Goal: Task Accomplishment & Management: Use online tool/utility

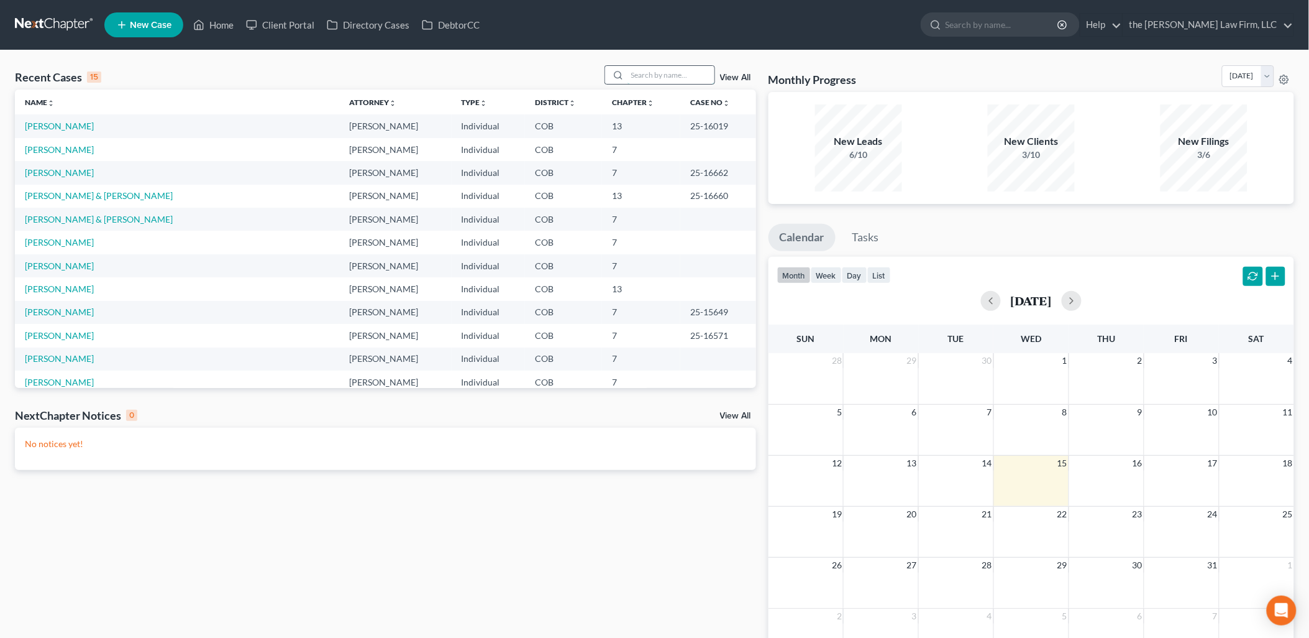
click at [659, 73] on input "search" at bounding box center [671, 75] width 87 height 18
type input "[PERSON_NAME]"
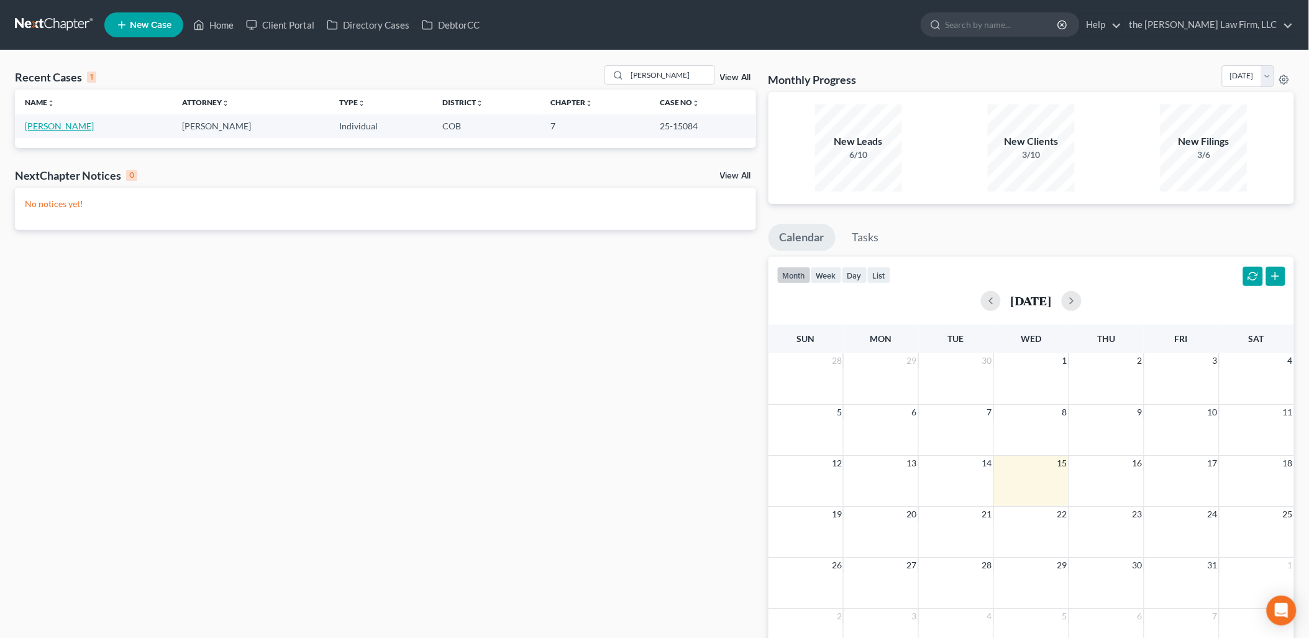
click at [42, 123] on link "[PERSON_NAME]" at bounding box center [59, 126] width 69 height 11
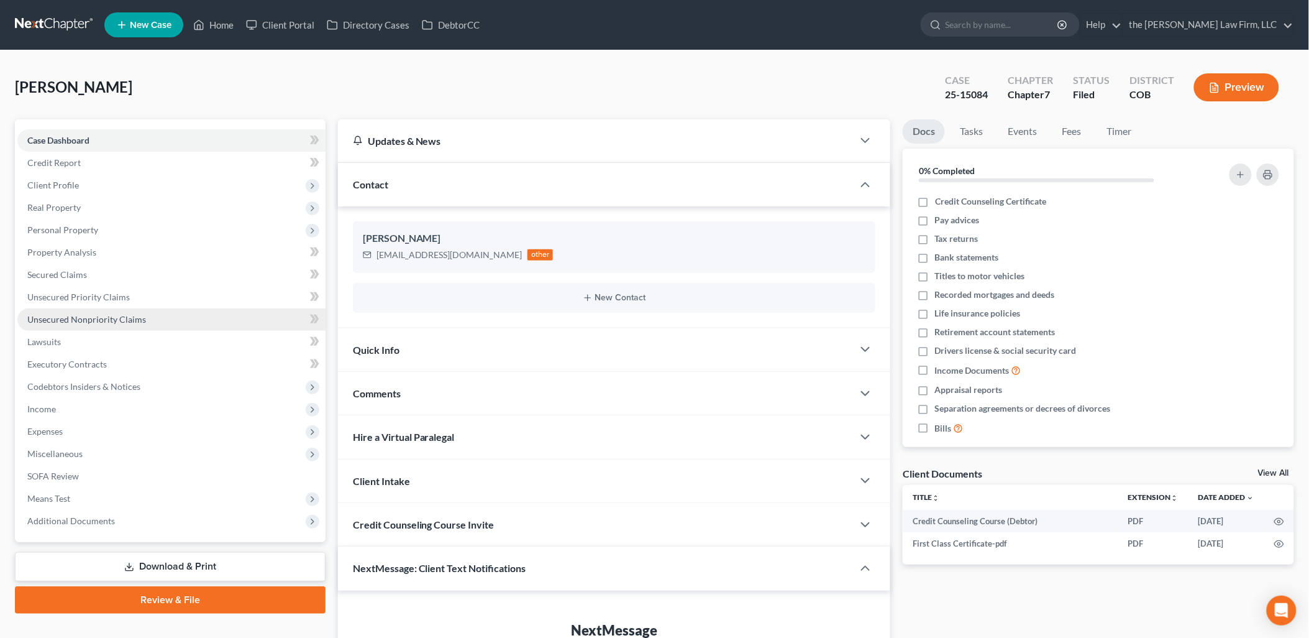
click at [85, 320] on span "Unsecured Nonpriority Claims" at bounding box center [86, 319] width 119 height 11
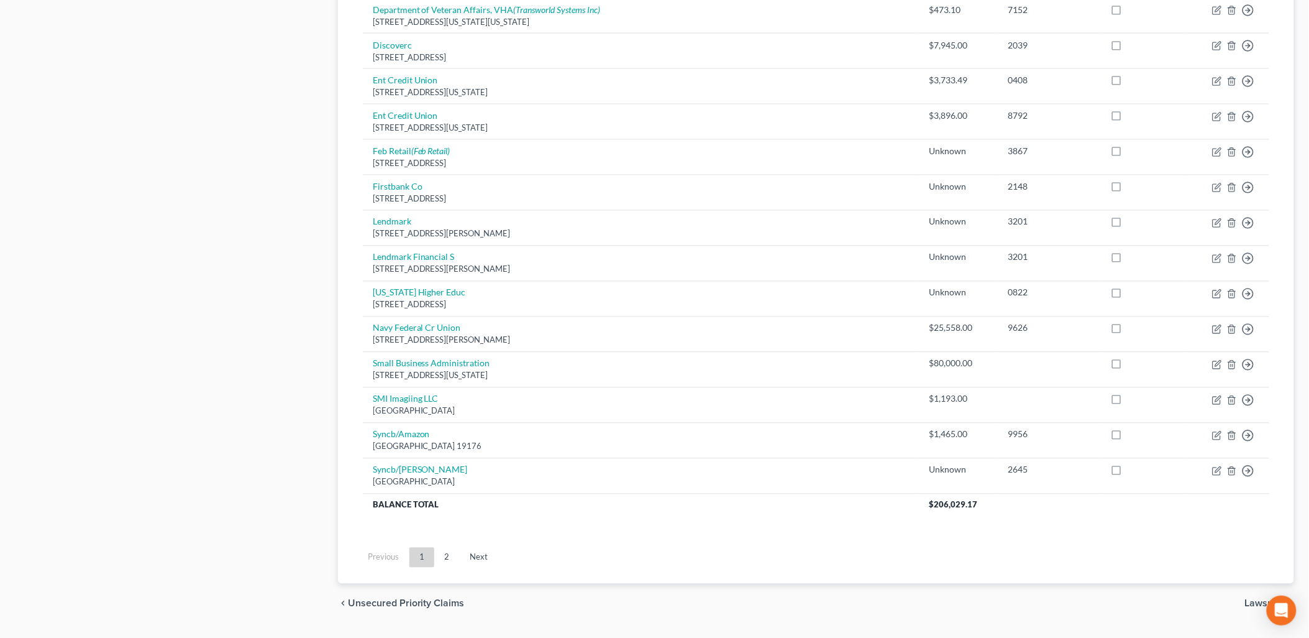
scroll to position [802, 0]
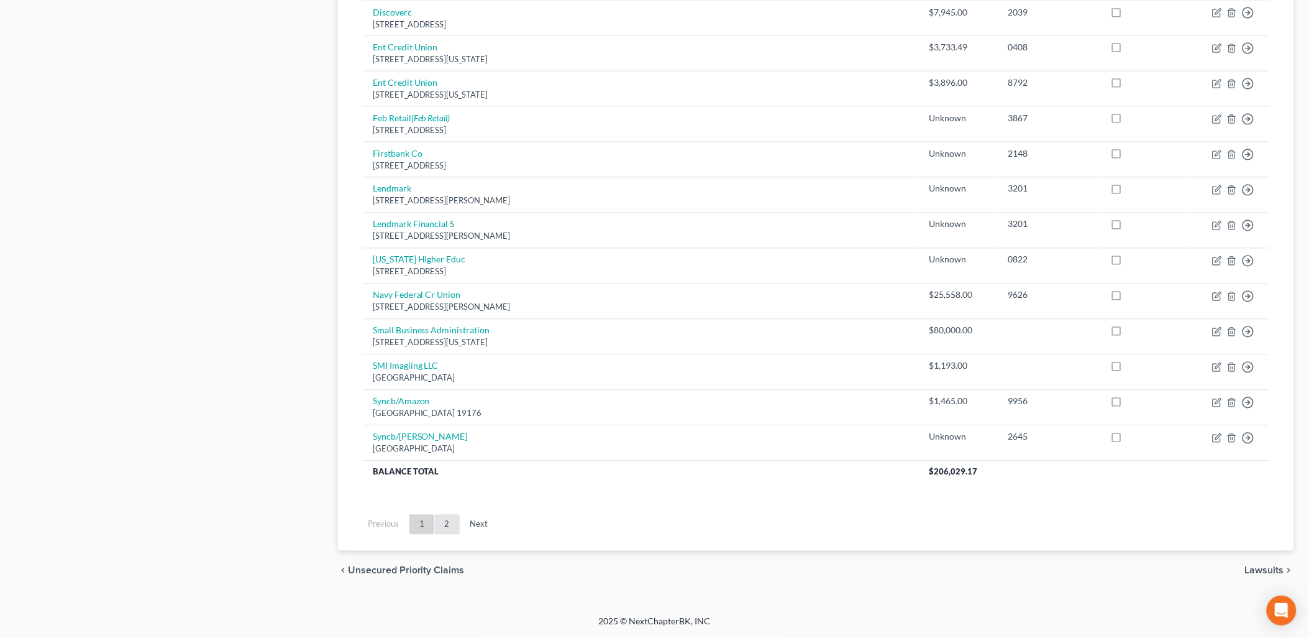
click at [440, 523] on link "2" at bounding box center [447, 525] width 25 height 20
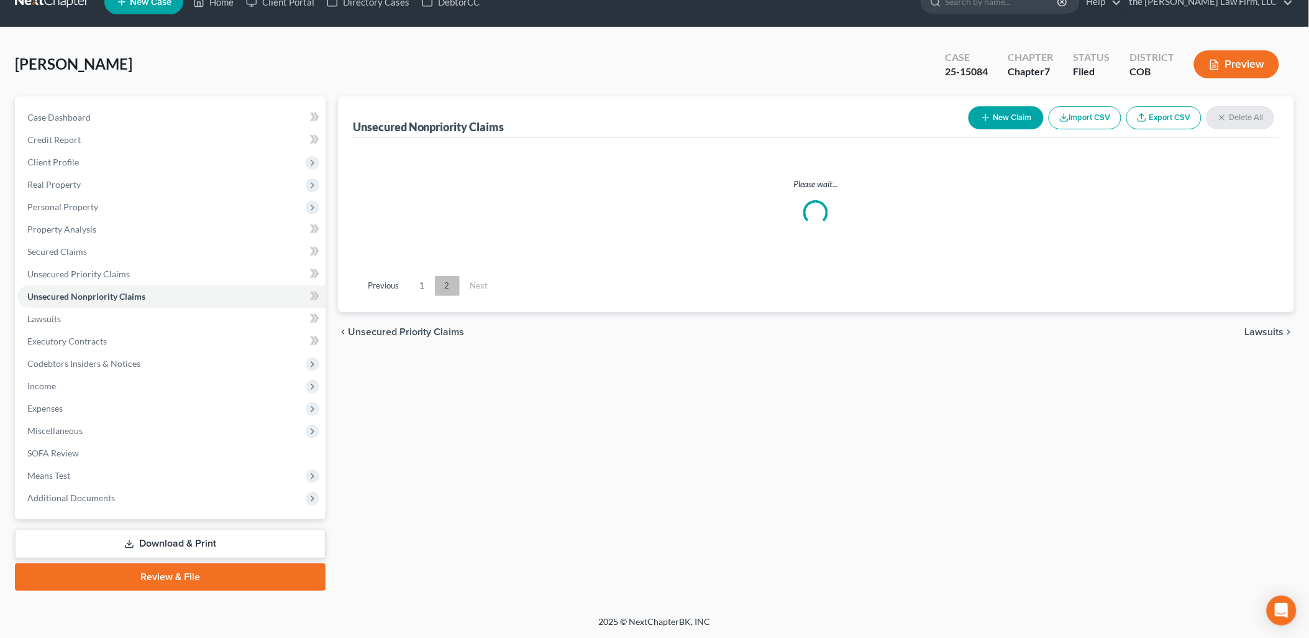
scroll to position [21, 0]
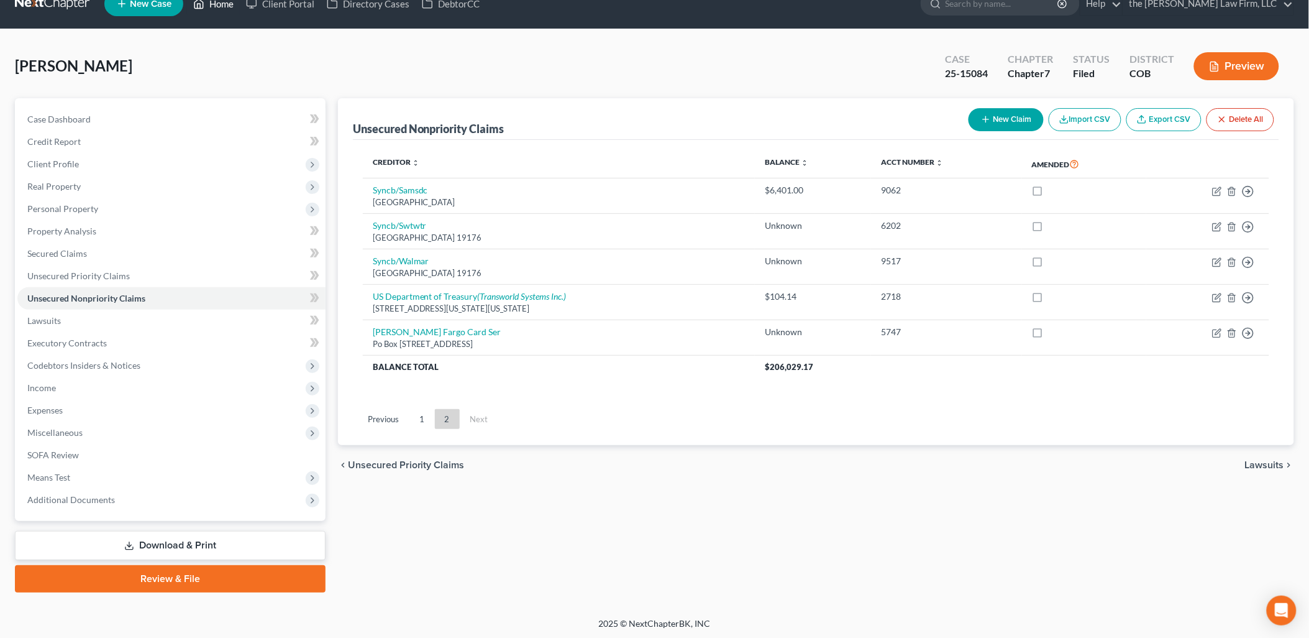
click at [228, 9] on link "Home" at bounding box center [213, 4] width 53 height 22
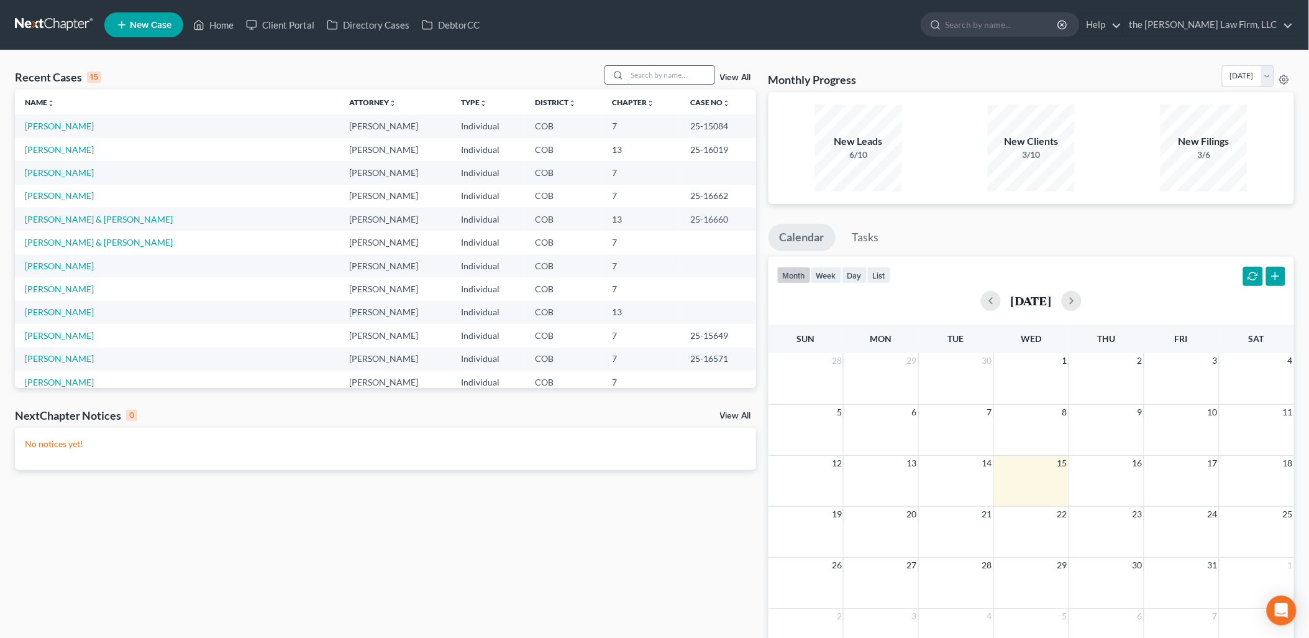
click at [639, 67] on input "search" at bounding box center [671, 75] width 87 height 18
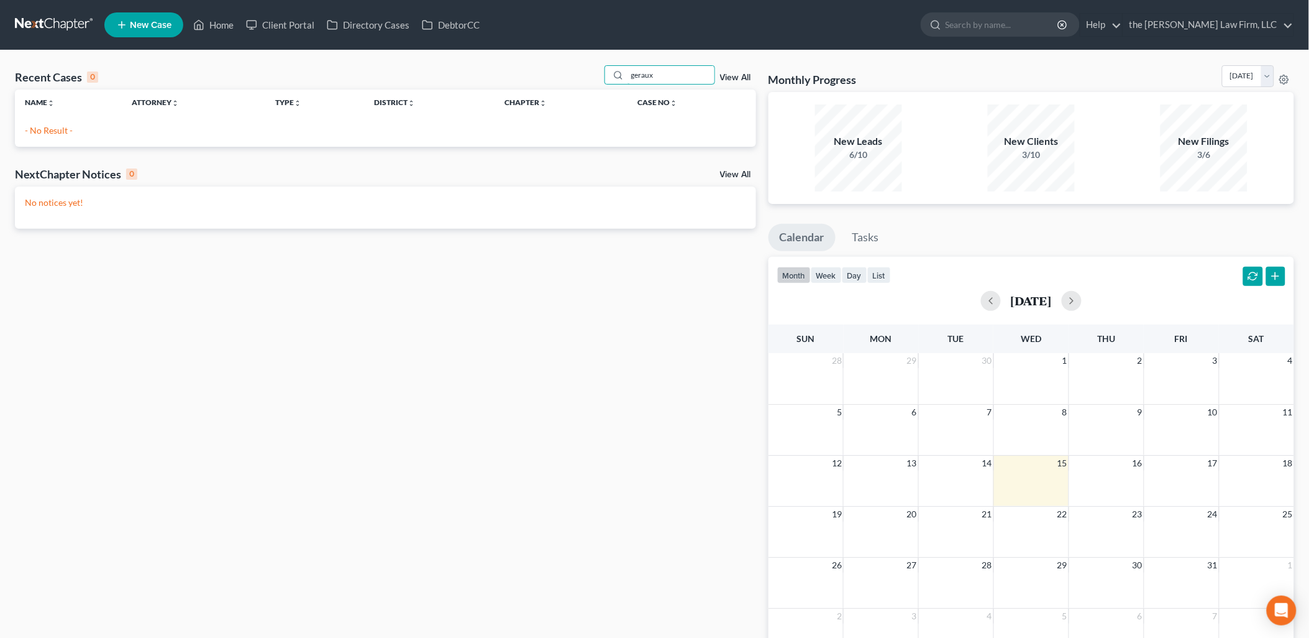
drag, startPoint x: 672, startPoint y: 76, endPoint x: 544, endPoint y: 77, distance: 128.0
click at [544, 77] on div "Recent Cases 0 geraux View All" at bounding box center [385, 77] width 741 height 24
type input "[PERSON_NAME]"
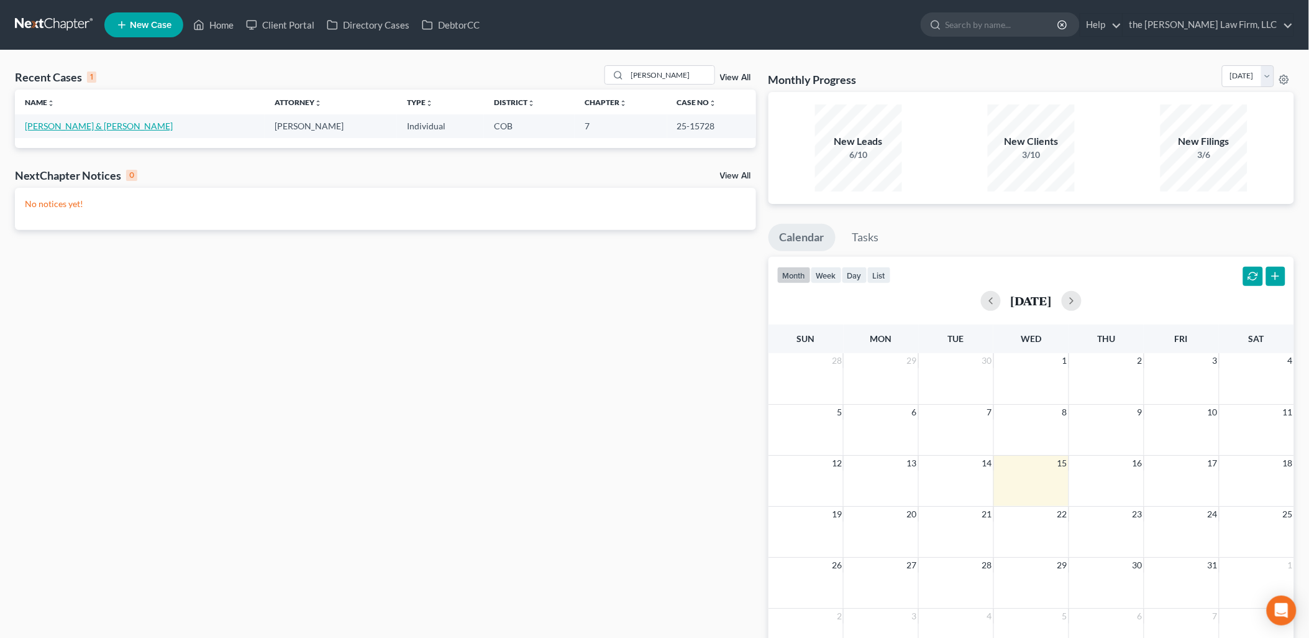
click at [127, 126] on link "[PERSON_NAME] & [PERSON_NAME]" at bounding box center [99, 126] width 148 height 11
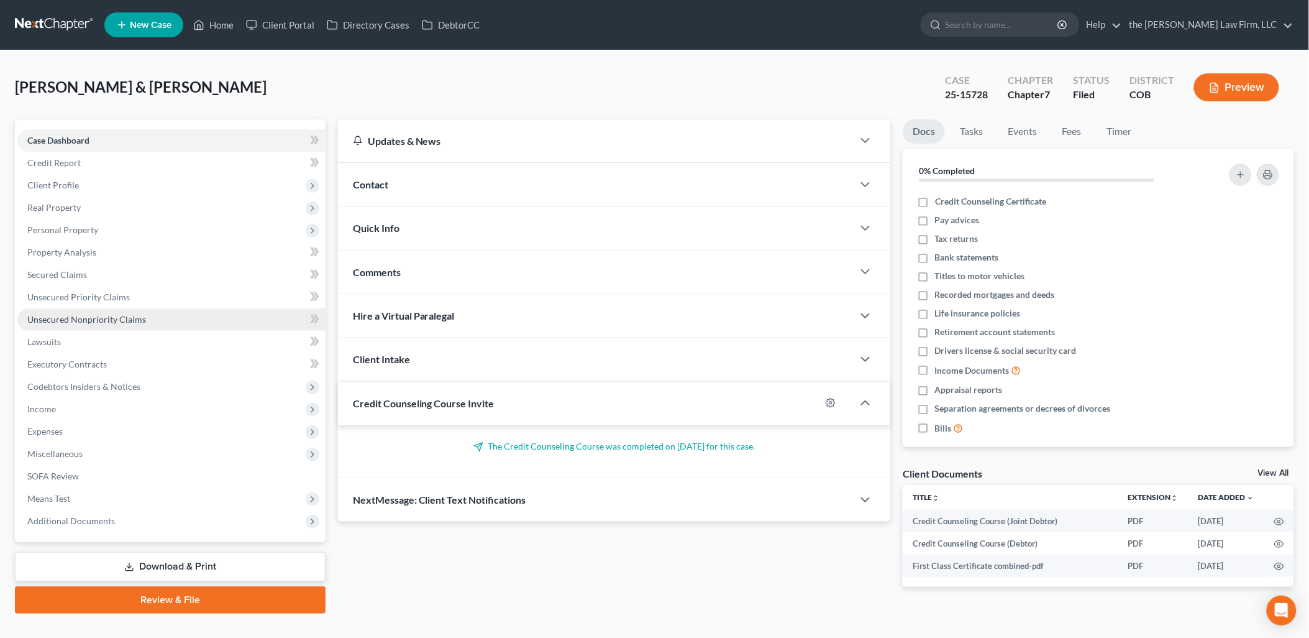
click at [62, 320] on span "Unsecured Nonpriority Claims" at bounding box center [86, 319] width 119 height 11
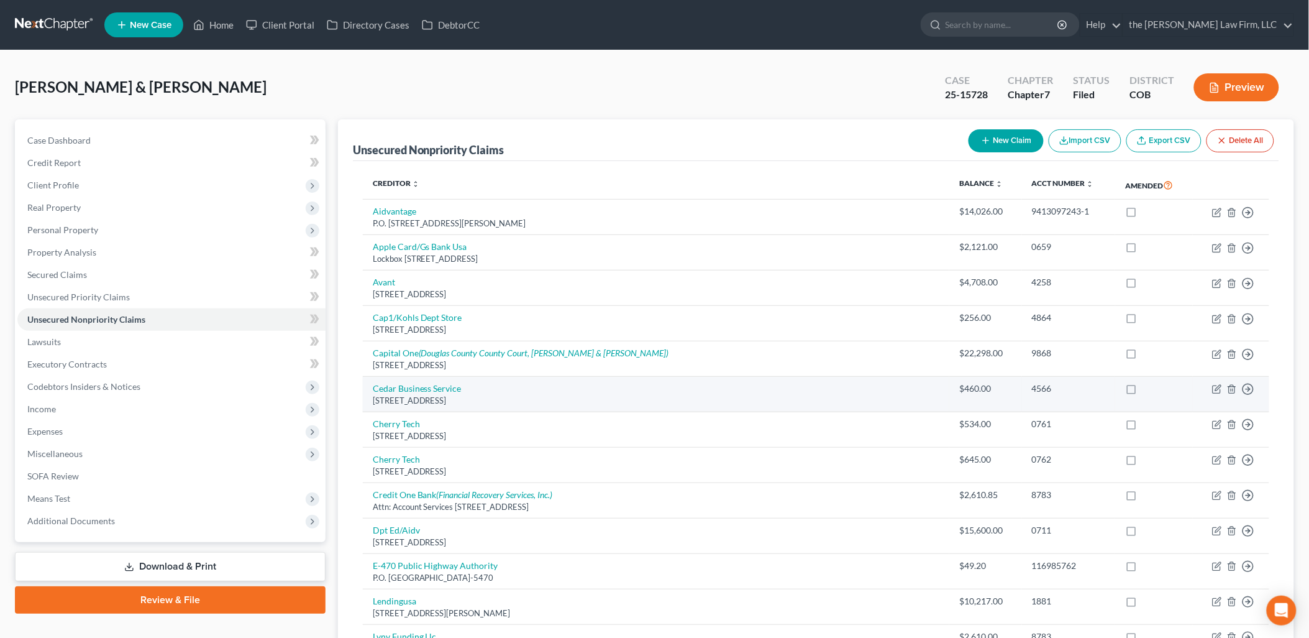
drag, startPoint x: 585, startPoint y: 390, endPoint x: 364, endPoint y: 406, distance: 221.8
click at [364, 406] on td "Cedar Business Service [STREET_ADDRESS]" at bounding box center [656, 394] width 587 height 35
drag, startPoint x: 550, startPoint y: 401, endPoint x: 368, endPoint y: 387, distance: 182.6
click at [367, 388] on td "Cedar Business Service [STREET_ADDRESS]" at bounding box center [656, 394] width 587 height 35
drag, startPoint x: 368, startPoint y: 387, endPoint x: 392, endPoint y: 396, distance: 26.0
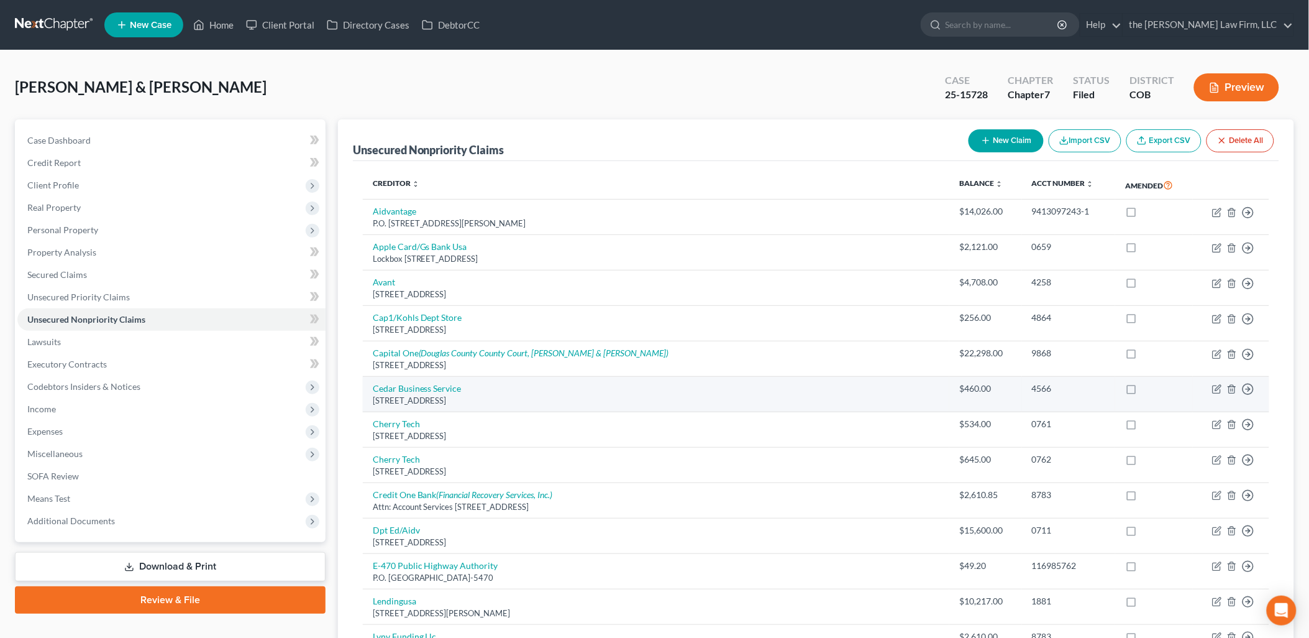
copy td "Cedar Business Service [STREET_ADDRESS]"
